Goal: Task Accomplishment & Management: Manage account settings

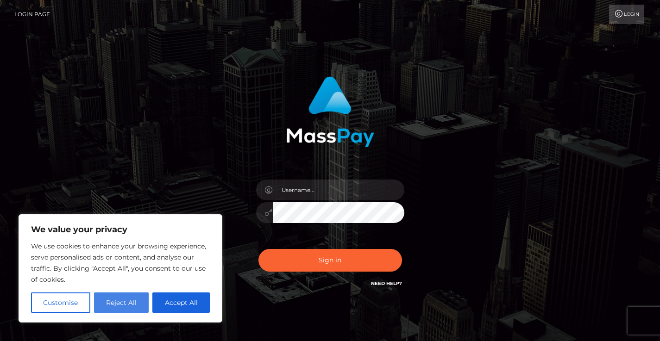
click at [112, 296] on button "Reject All" at bounding box center [121, 303] width 55 height 20
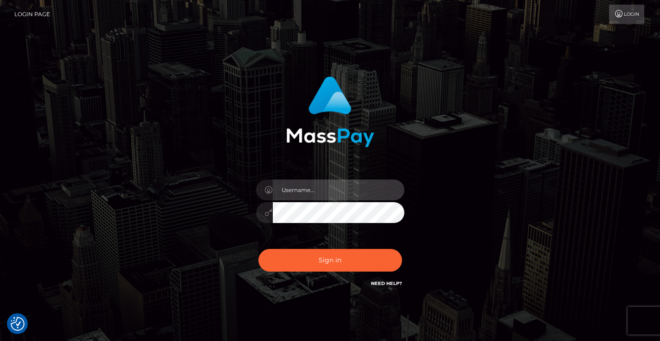
click at [296, 188] on input "text" at bounding box center [339, 190] width 132 height 21
paste input "roxylefoxxx@gmail.com"
type input "roxylefoxxx@gmail.com"
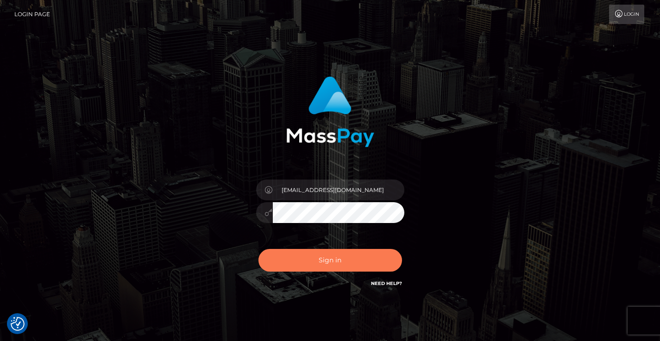
click at [333, 258] on button "Sign in" at bounding box center [330, 260] width 144 height 23
